Goal: Information Seeking & Learning: Understand process/instructions

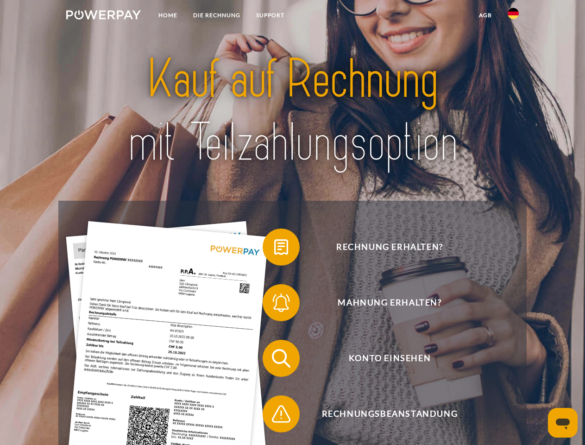
click at [103, 16] on img at bounding box center [103, 14] width 75 height 9
click at [513, 16] on img at bounding box center [513, 13] width 11 height 11
click at [485, 15] on link "agb" at bounding box center [485, 15] width 29 height 17
click at [274, 249] on span at bounding box center [267, 247] width 46 height 46
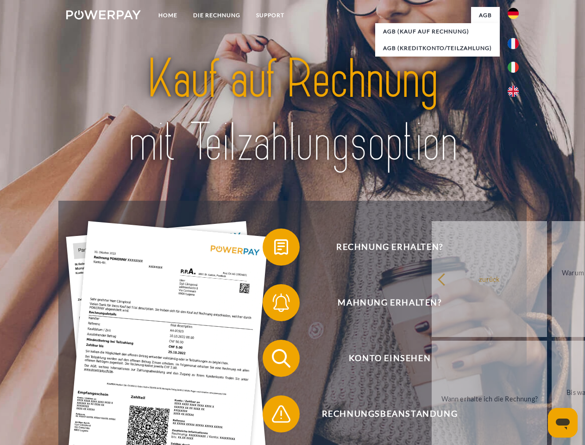
click at [274, 304] on span at bounding box center [267, 302] width 46 height 46
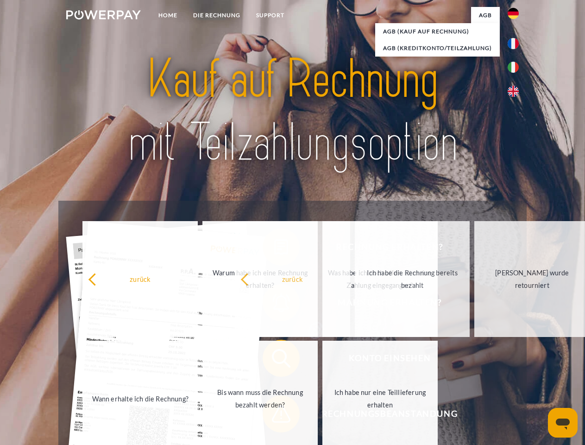
click at [274, 415] on span at bounding box center [267, 413] width 46 height 46
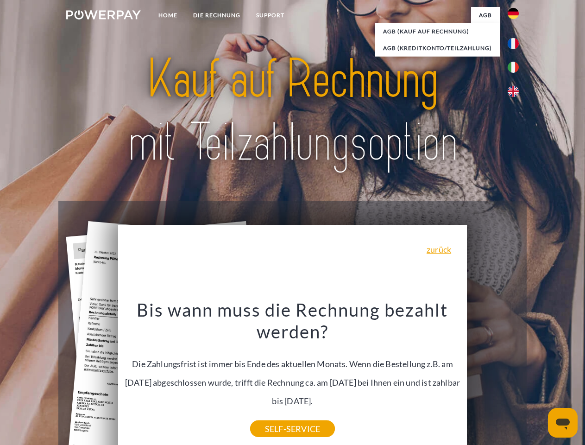
click at [563, 422] on icon "Messaging-Fenster öffnen" at bounding box center [563, 423] width 14 height 11
